Goal: Book appointment/travel/reservation

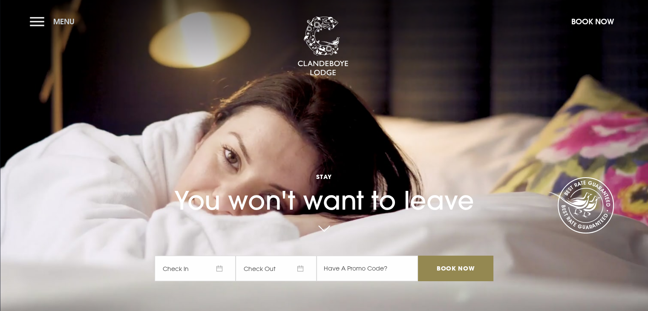
click at [46, 17] on button "Menu" at bounding box center [54, 21] width 49 height 18
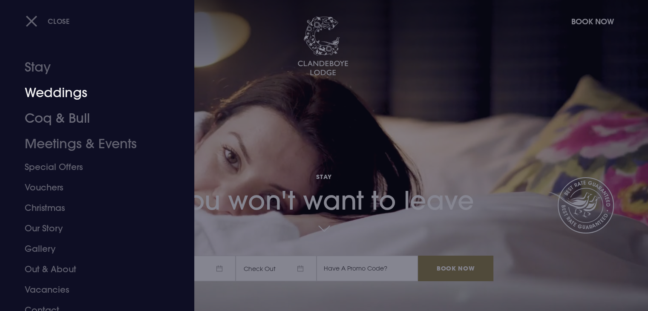
click at [62, 98] on link "Weddings" at bounding box center [92, 93] width 135 height 26
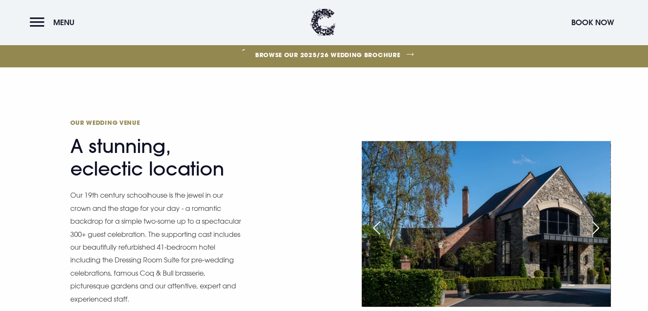
scroll to position [322, 0]
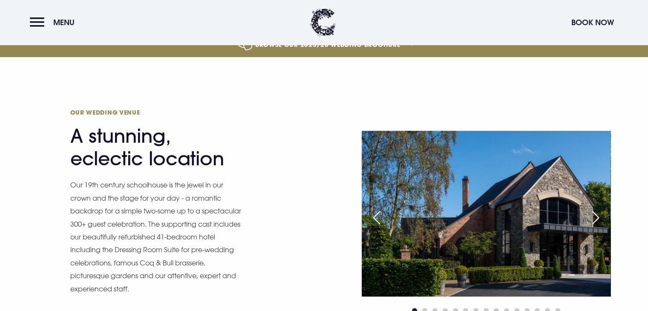
click at [370, 52] on link "Browse our 2025/26 wedding brochure" at bounding box center [327, 45] width 1441 height 32
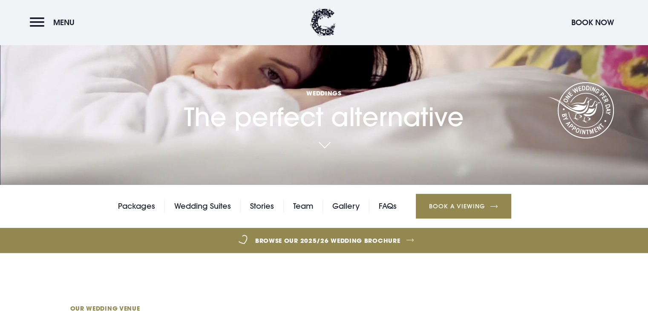
scroll to position [126, 0]
click at [340, 203] on link "Gallery" at bounding box center [345, 206] width 27 height 13
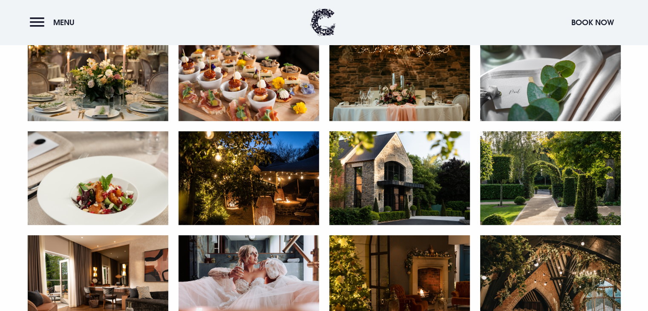
scroll to position [672, 0]
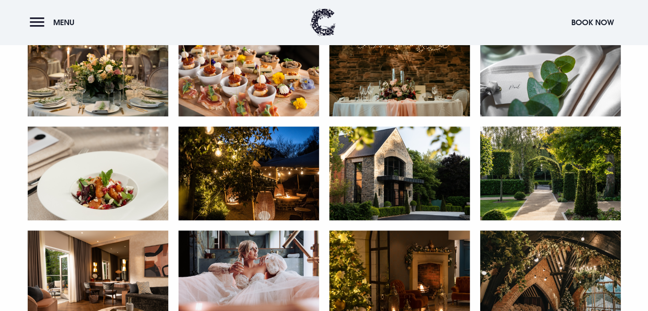
click at [253, 278] on img at bounding box center [248, 277] width 141 height 94
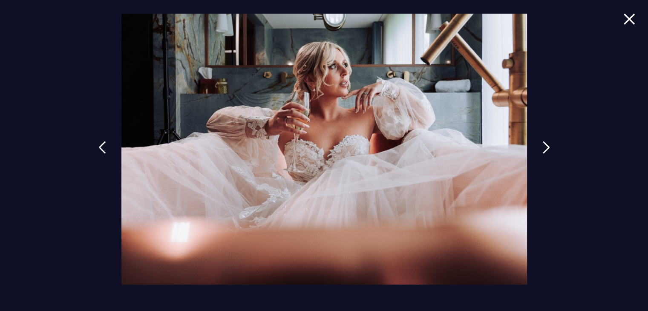
click at [629, 23] on img at bounding box center [629, 18] width 12 height 11
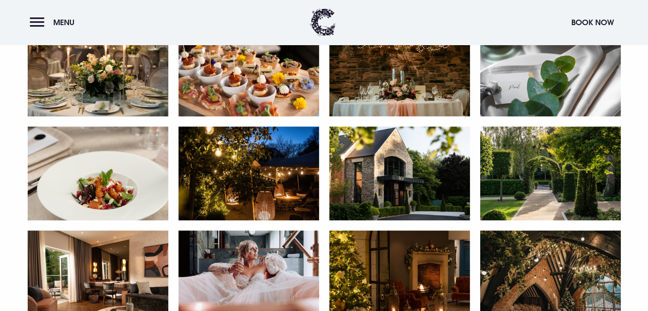
click at [522, 143] on img at bounding box center [550, 173] width 141 height 94
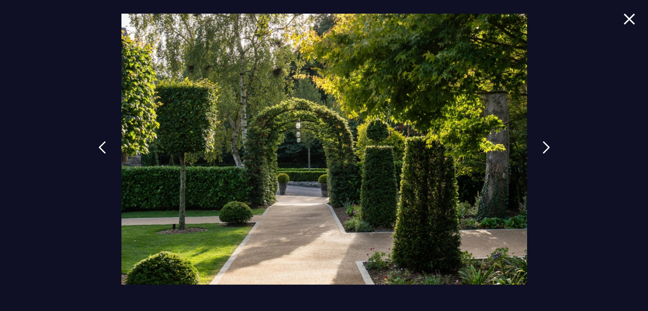
click at [620, 23] on div at bounding box center [324, 155] width 648 height 311
click at [625, 19] on img at bounding box center [629, 18] width 12 height 11
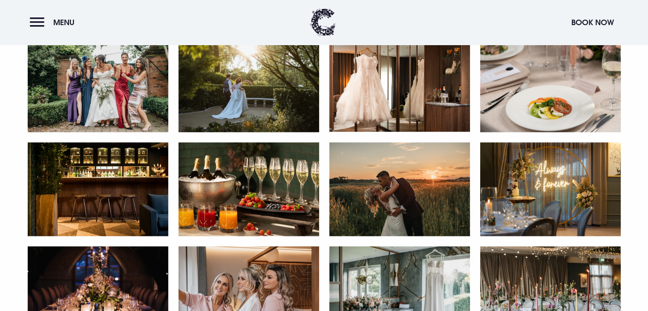
scroll to position [969, 0]
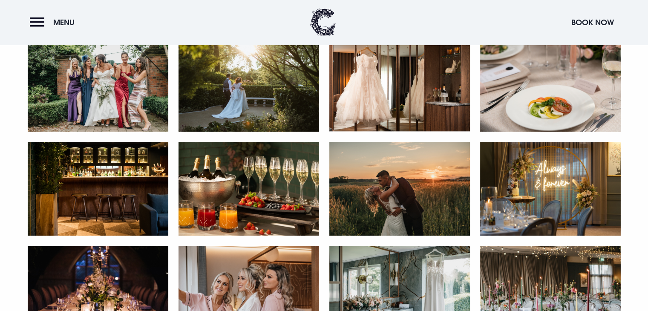
click at [282, 204] on img at bounding box center [248, 189] width 141 height 94
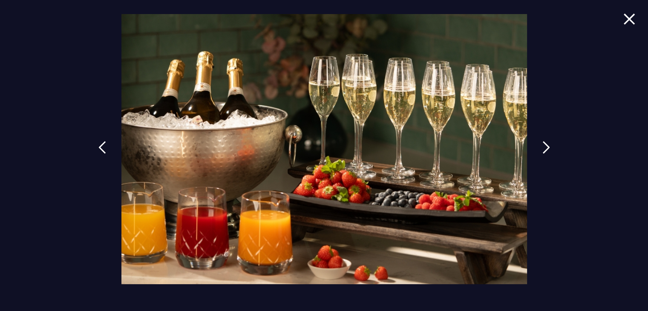
click at [630, 23] on img at bounding box center [629, 18] width 12 height 11
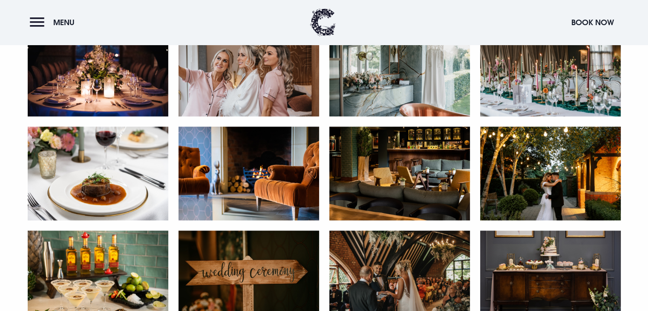
scroll to position [1193, 0]
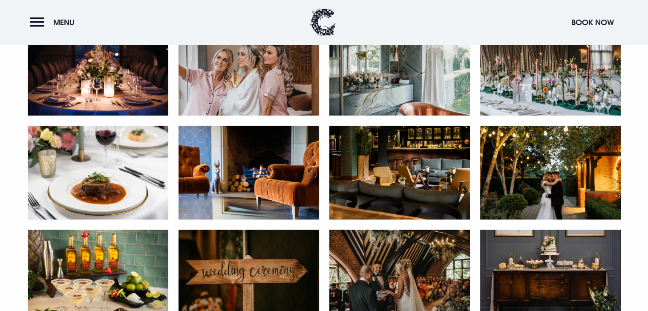
click at [424, 264] on img at bounding box center [399, 277] width 141 height 94
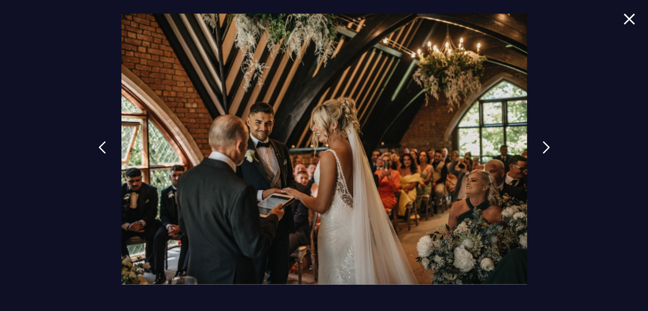
scroll to position [1341, 0]
click at [627, 17] on img at bounding box center [629, 18] width 12 height 11
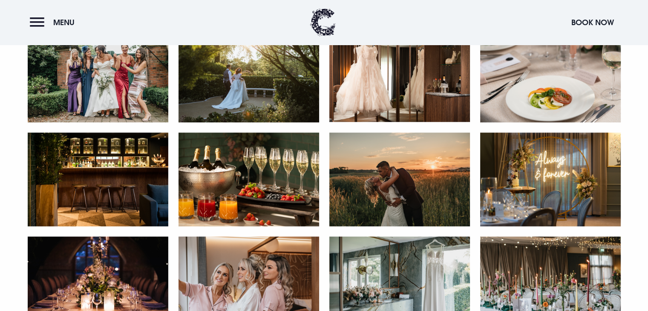
scroll to position [735, 0]
